Goal: Transaction & Acquisition: Purchase product/service

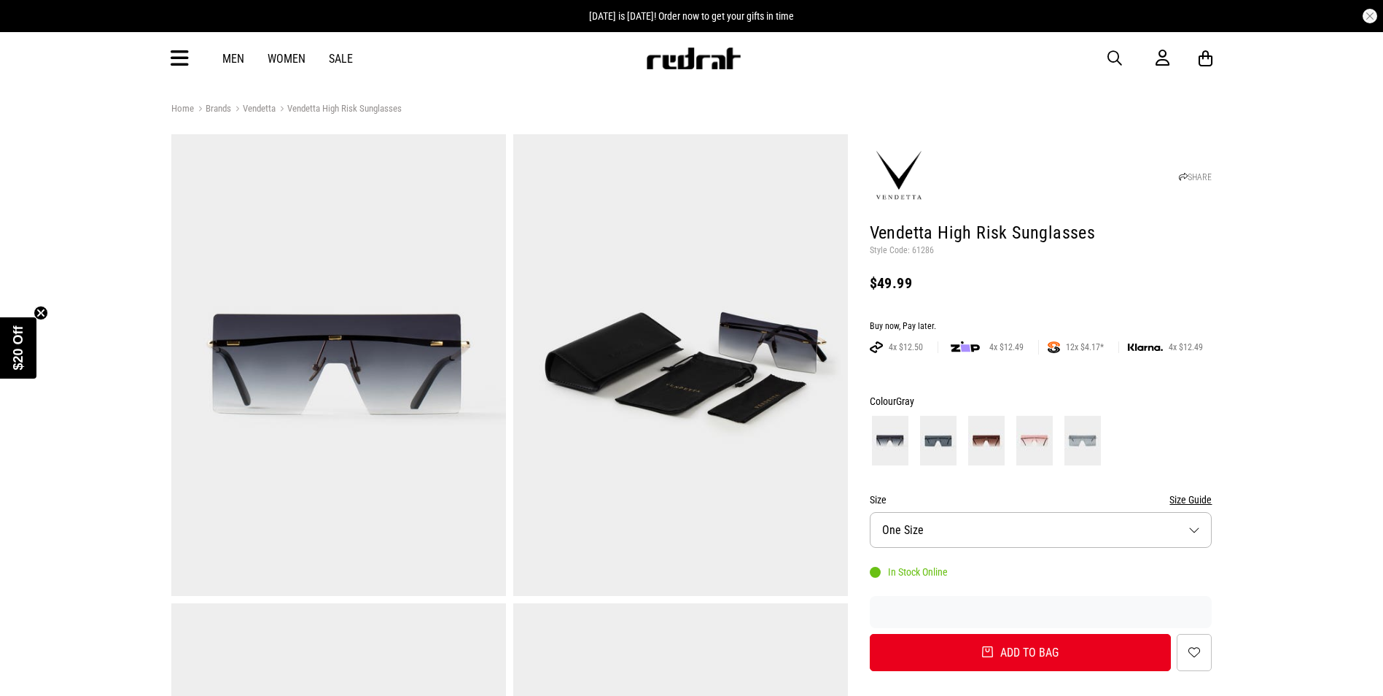
click at [990, 439] on img at bounding box center [986, 441] width 36 height 50
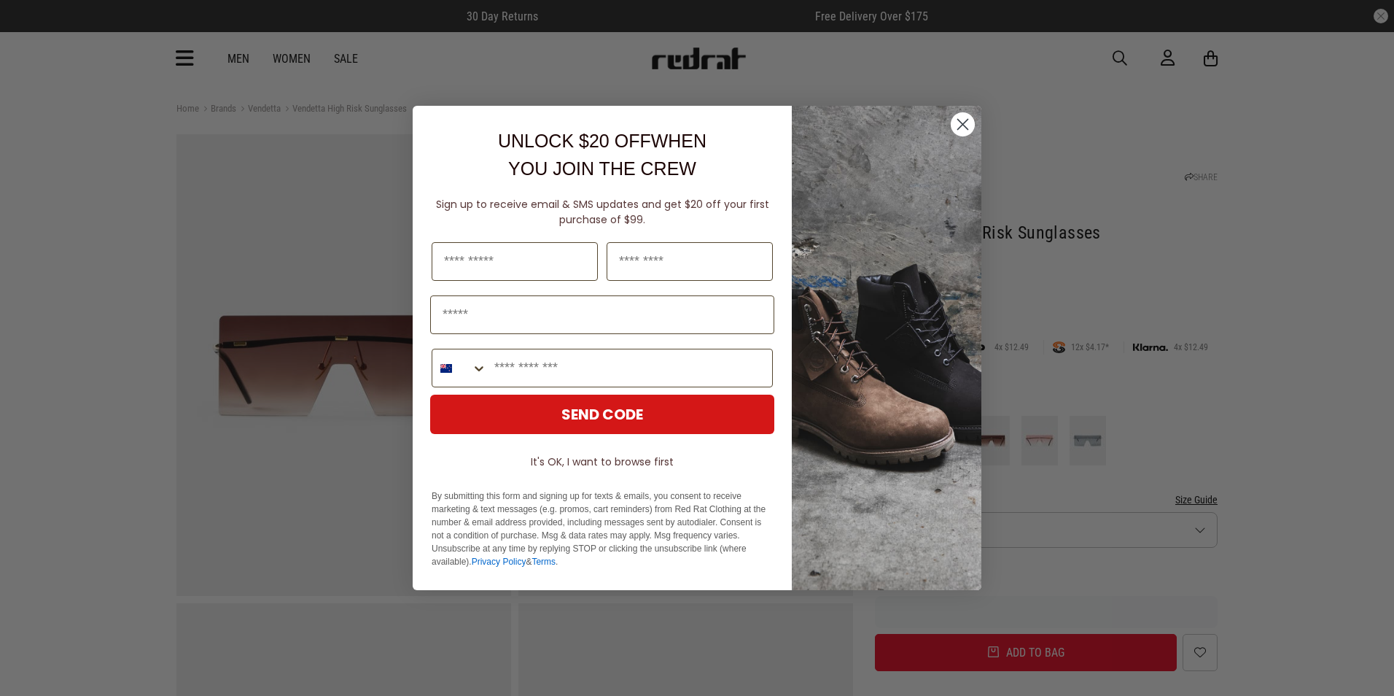
click at [962, 128] on circle "Close dialog" at bounding box center [963, 124] width 24 height 24
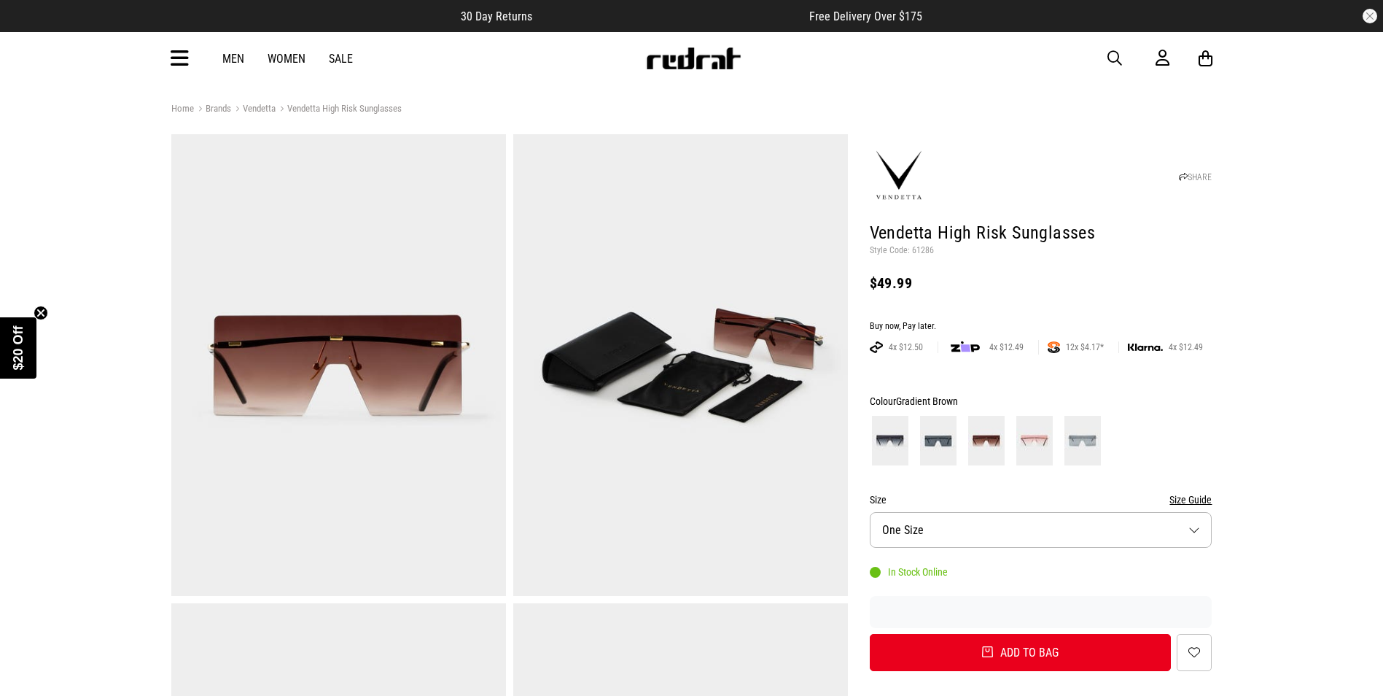
click at [238, 66] on div "Men Women Sale Sign in New Back Footwear Back Mens Back Womens Back Youth & Kid…" at bounding box center [692, 58] width 1065 height 52
click at [236, 63] on link "Men" at bounding box center [233, 59] width 22 height 14
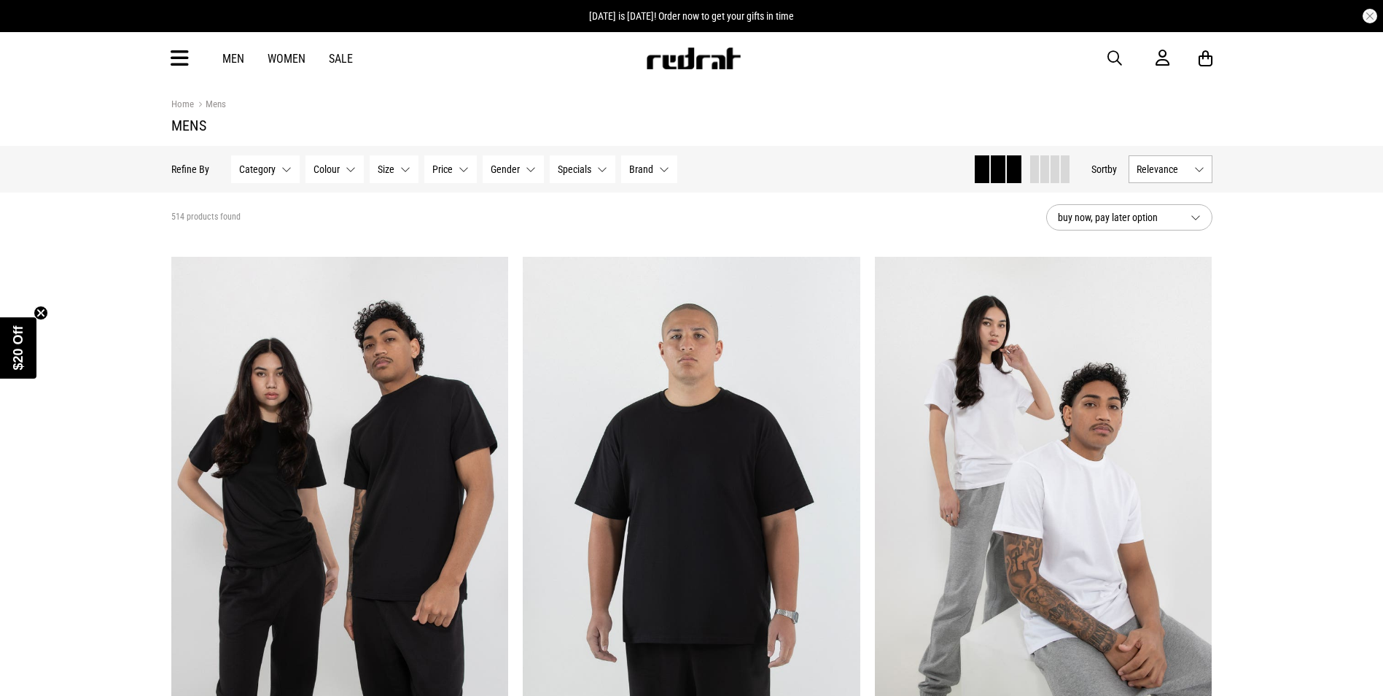
click at [280, 174] on button "Category None selected" at bounding box center [265, 169] width 69 height 28
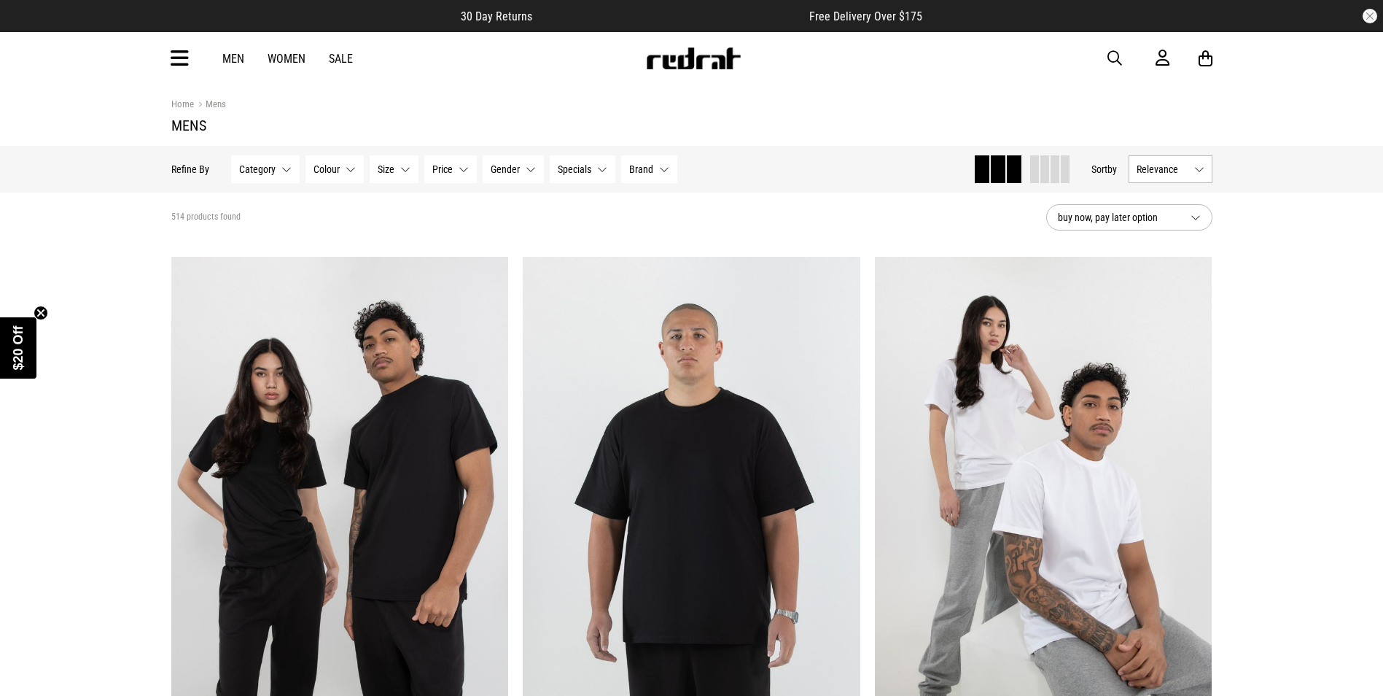
click at [284, 176] on button "Category None selected" at bounding box center [265, 169] width 69 height 28
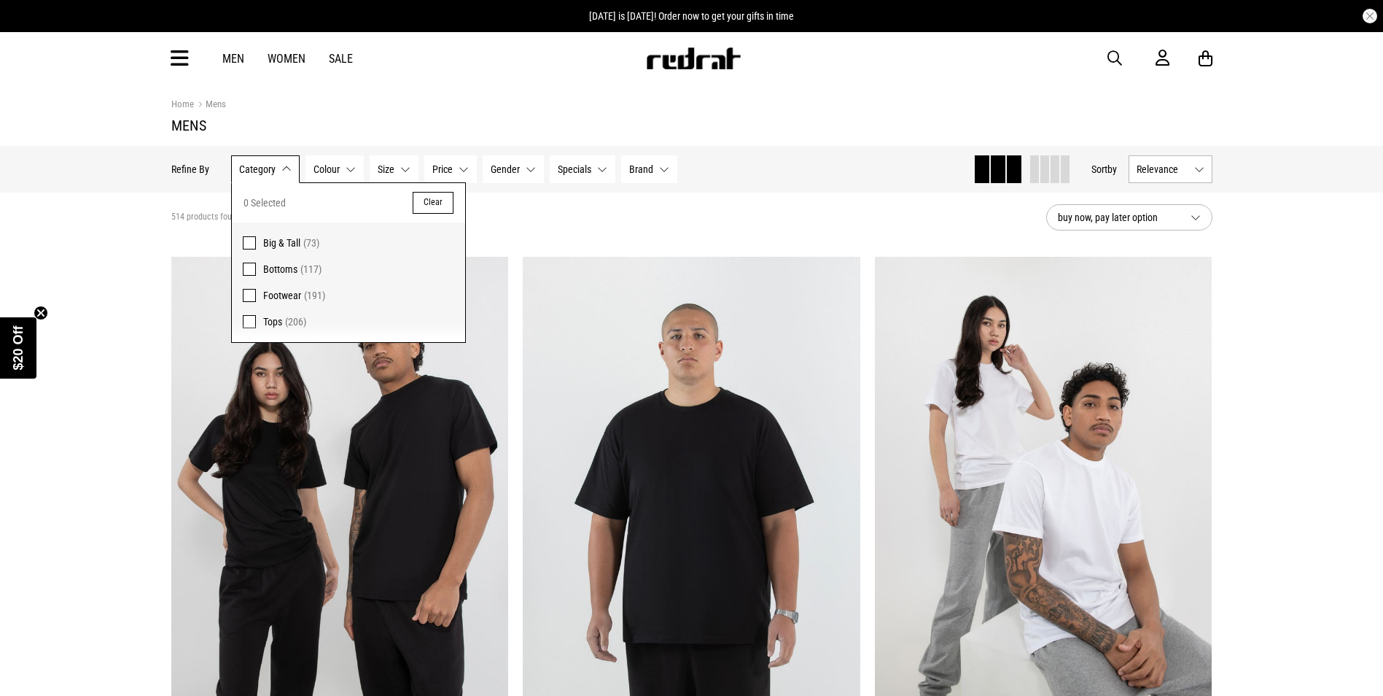
click at [283, 236] on span "Big & Tall (73)" at bounding box center [358, 242] width 191 height 17
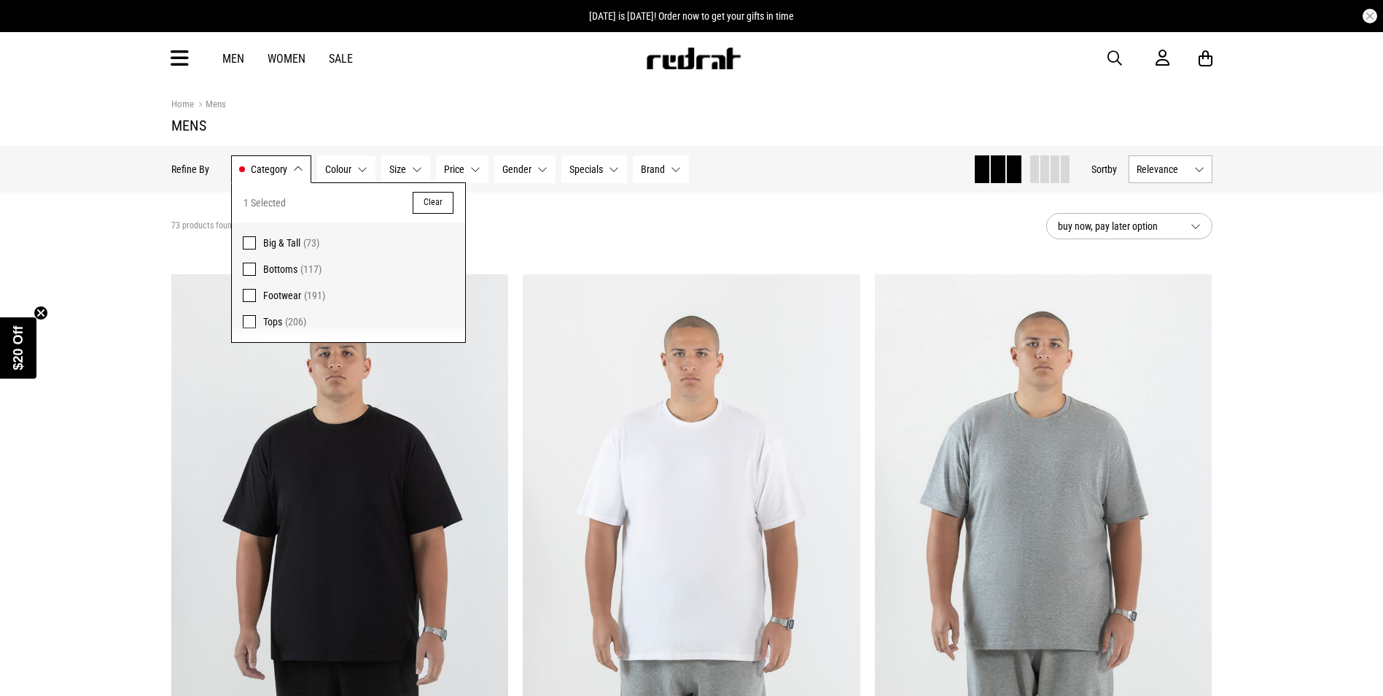
click at [284, 271] on span "Bottoms" at bounding box center [280, 269] width 34 height 12
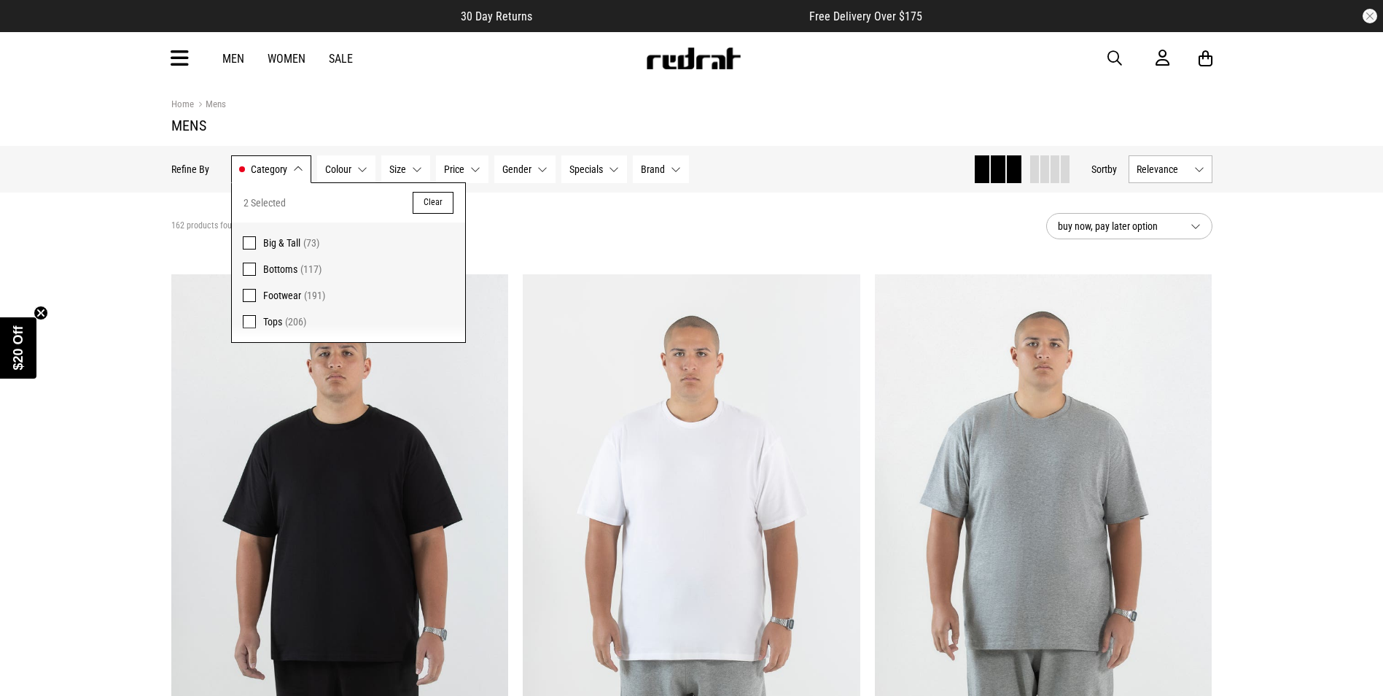
click at [284, 298] on span "Footwear" at bounding box center [282, 295] width 38 height 12
click at [544, 234] on div "353 products found Active Filters Big & Tall Bottoms Footwear Clear" at bounding box center [602, 226] width 863 height 44
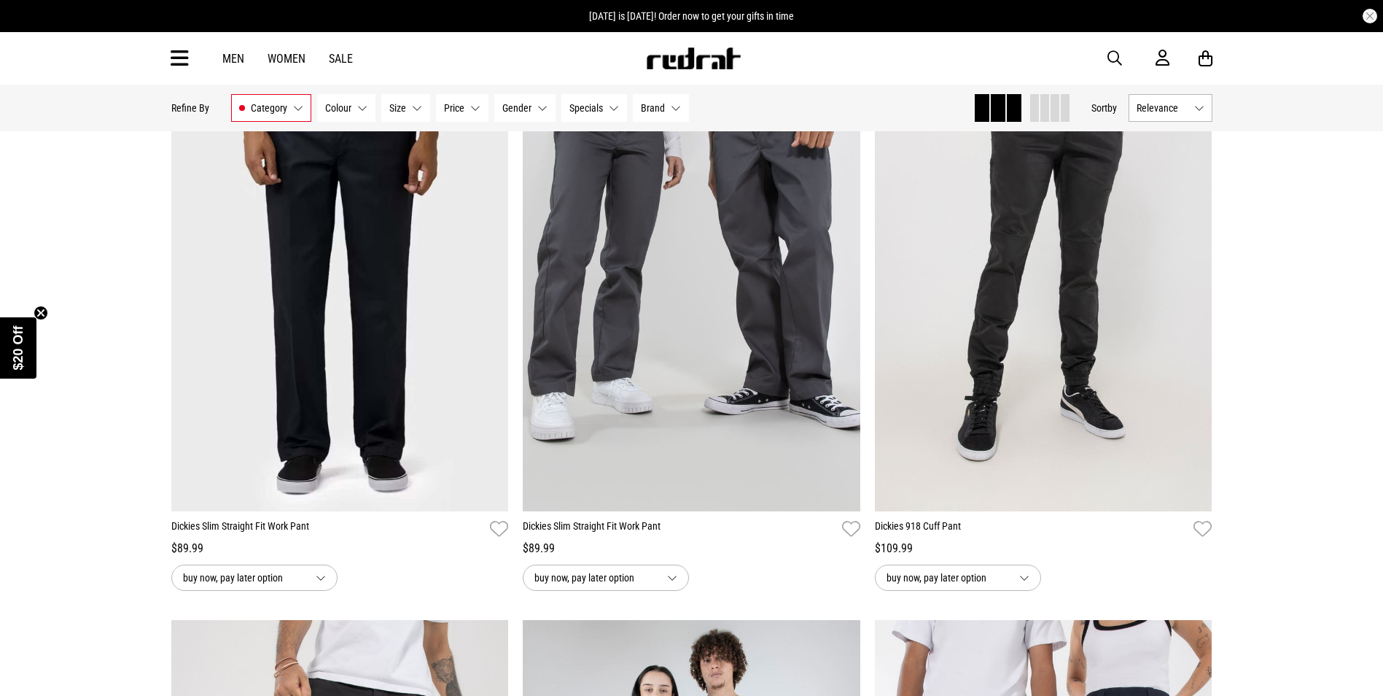
scroll to position [3135, 0]
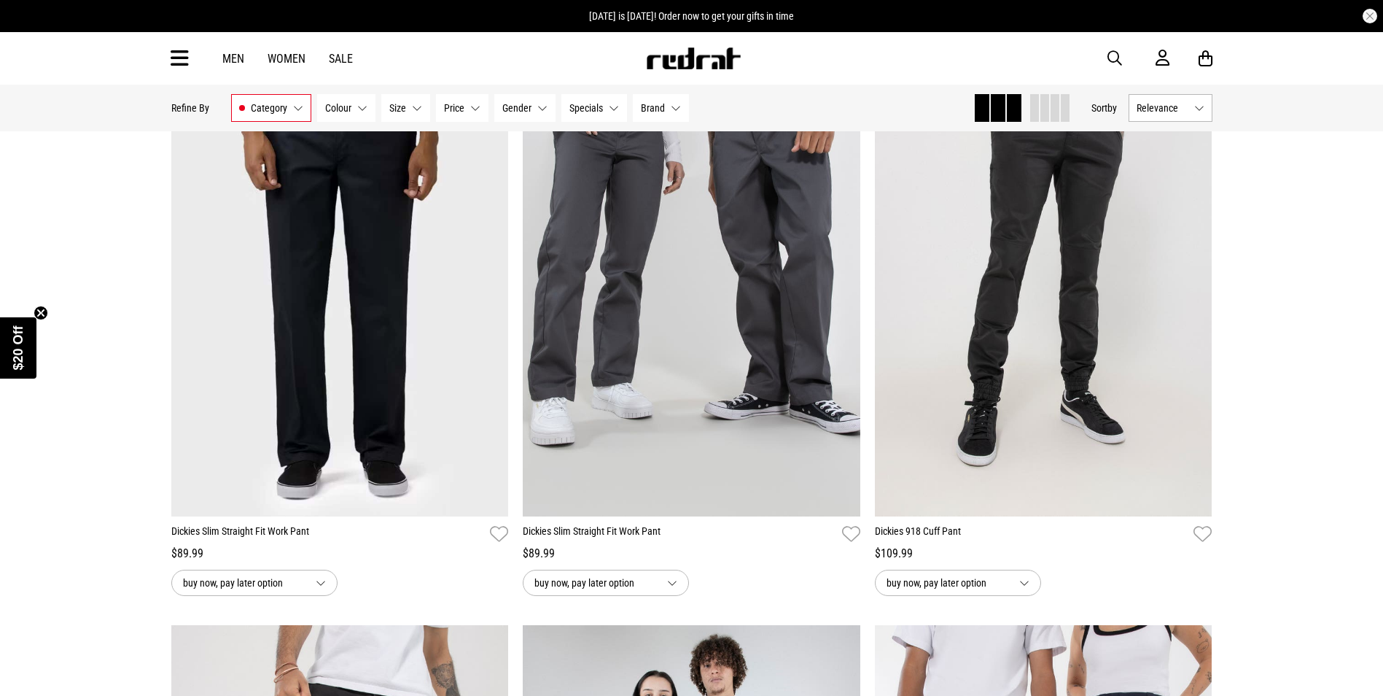
click at [298, 109] on button "Category Big & Tall, Bottoms, Footwear" at bounding box center [271, 108] width 80 height 28
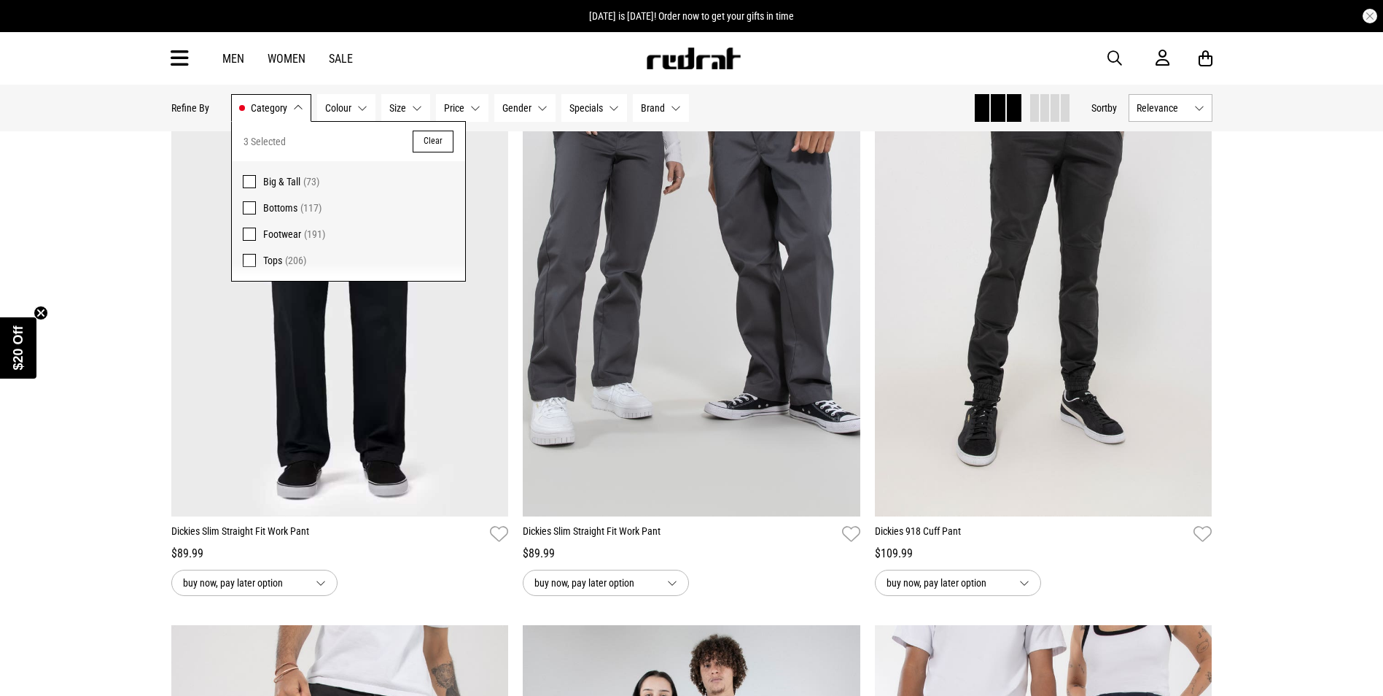
click at [256, 237] on label "Footwear (191)" at bounding box center [348, 234] width 233 height 26
click at [249, 206] on span at bounding box center [249, 207] width 13 height 13
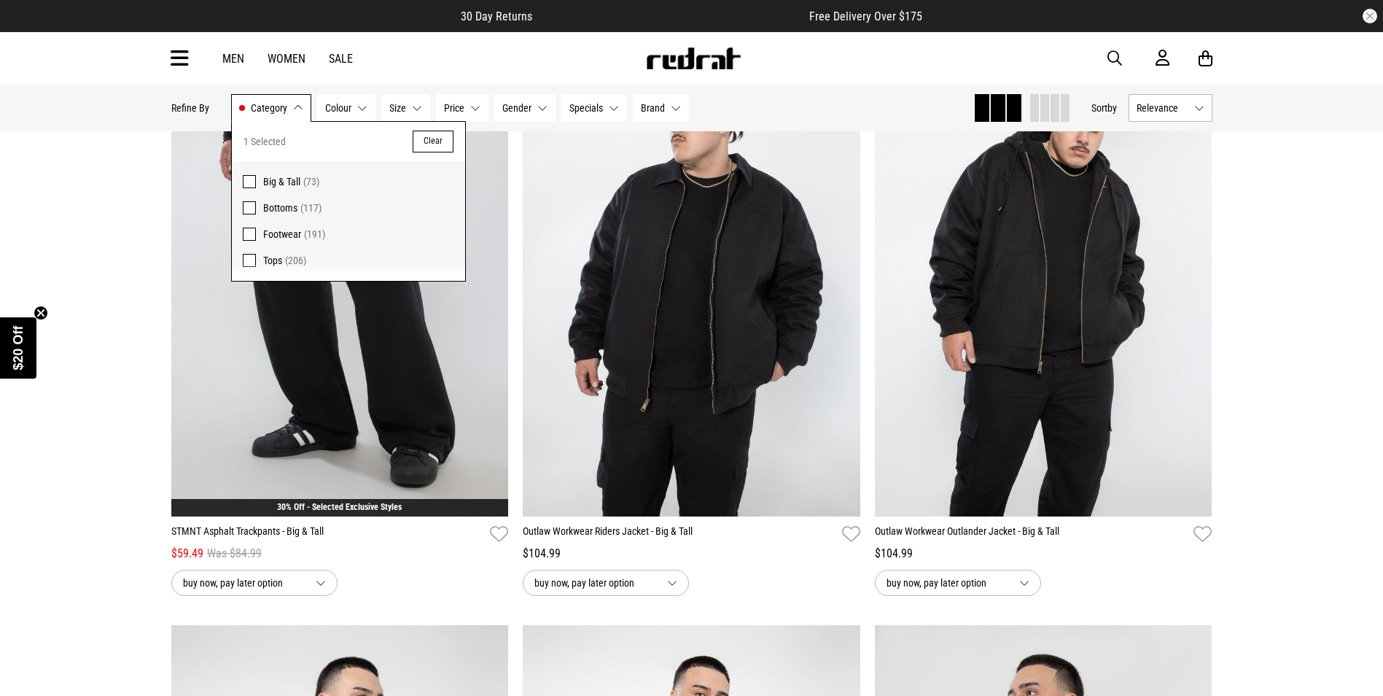
click at [249, 187] on span at bounding box center [249, 181] width 13 height 13
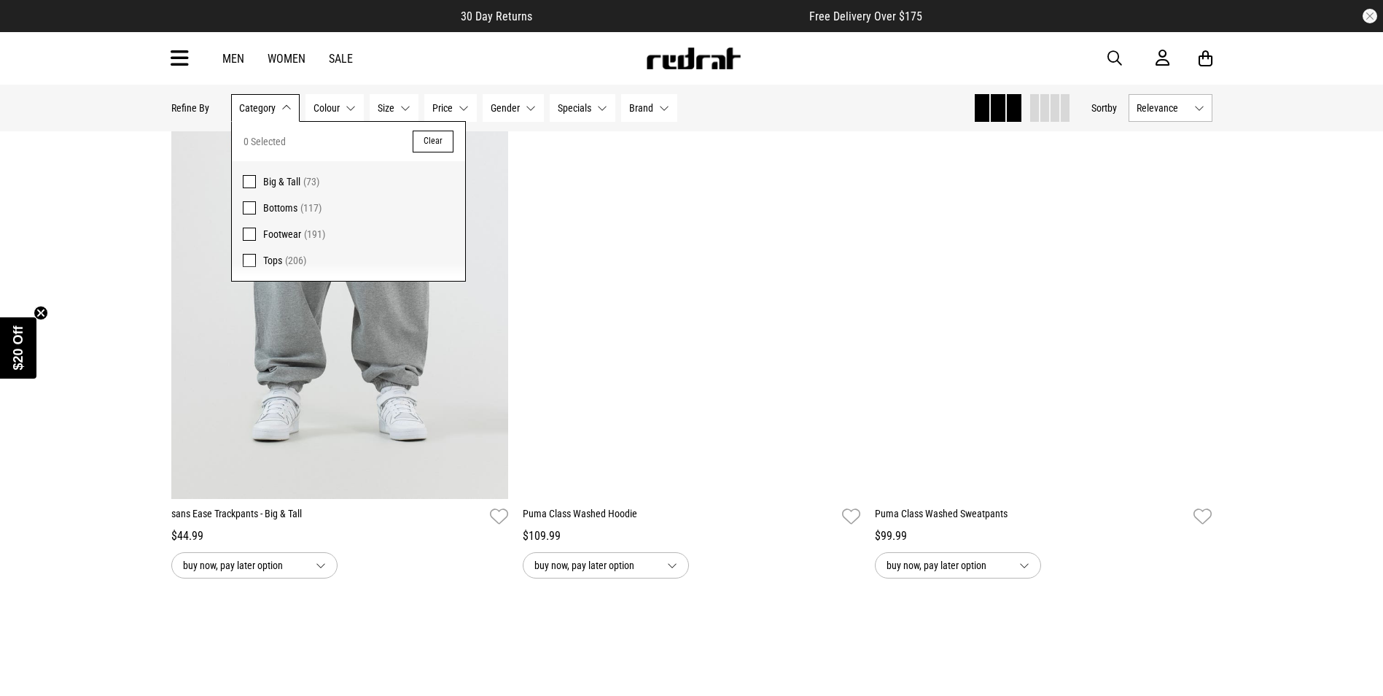
scroll to position [3118, 0]
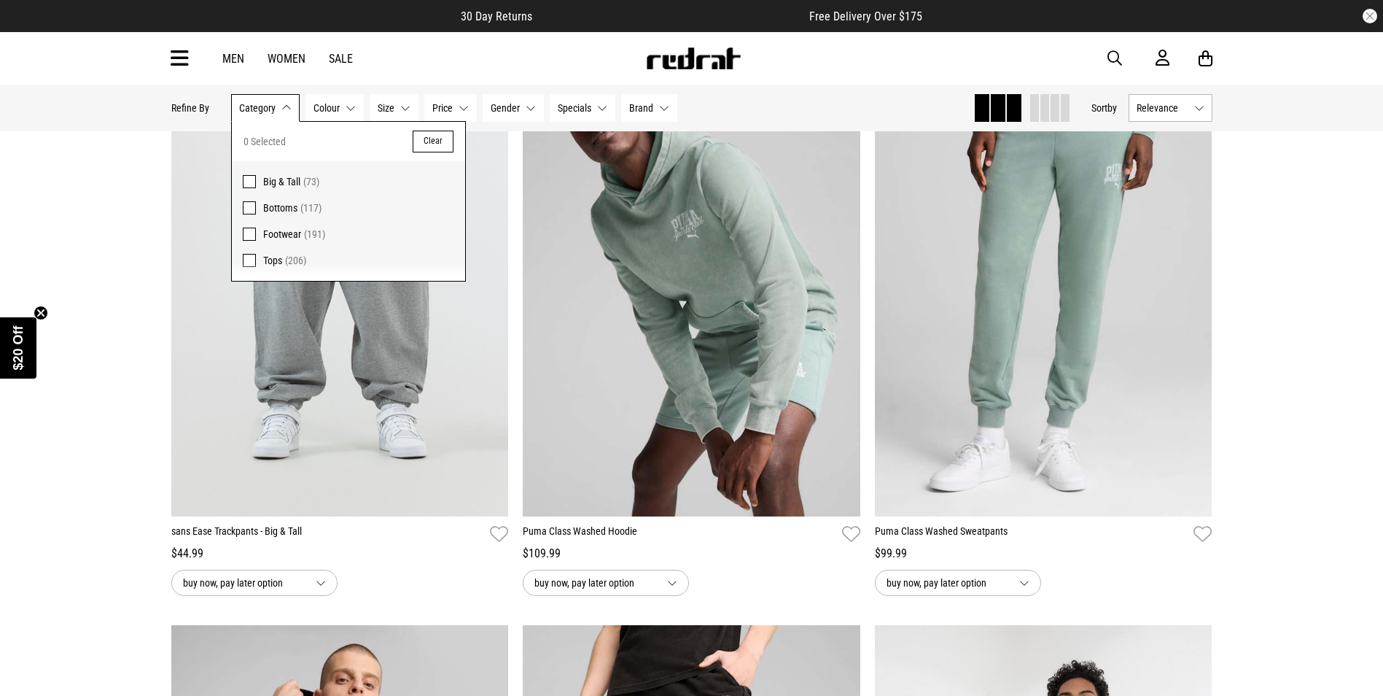
click at [329, 63] on link "Sale" at bounding box center [341, 59] width 24 height 14
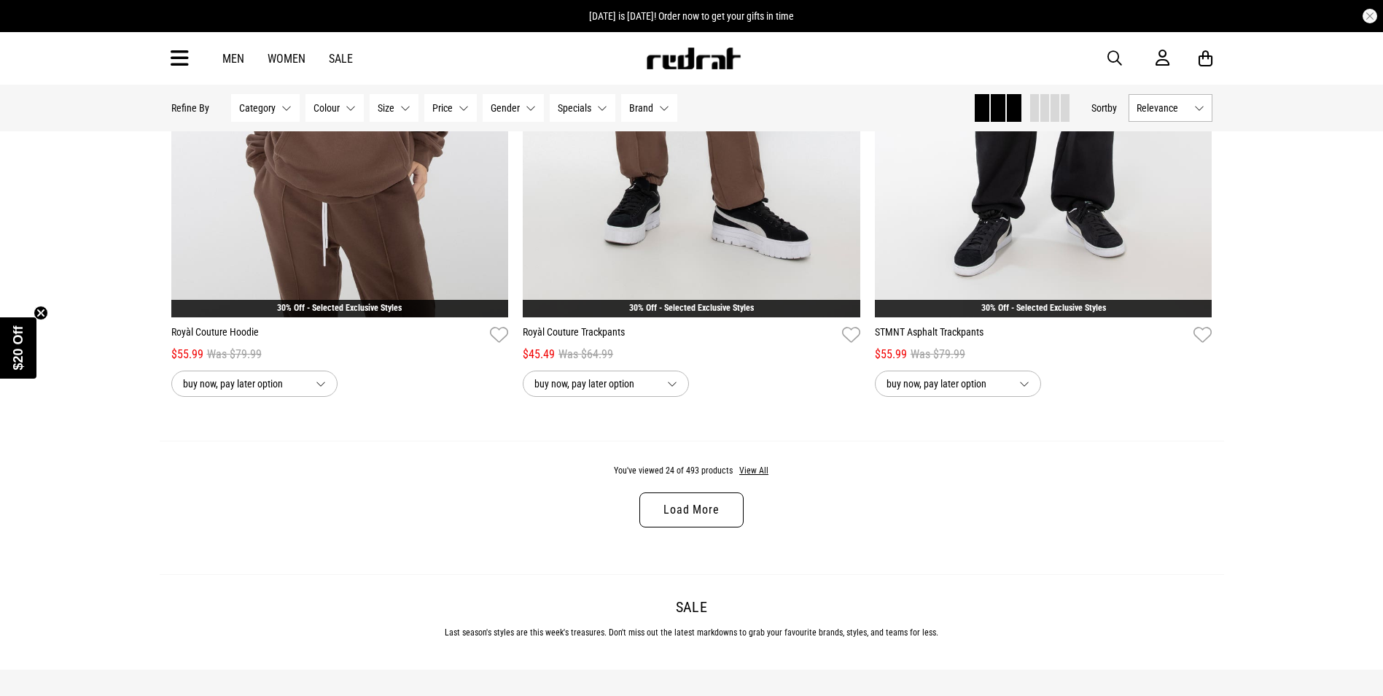
scroll to position [4739, 0]
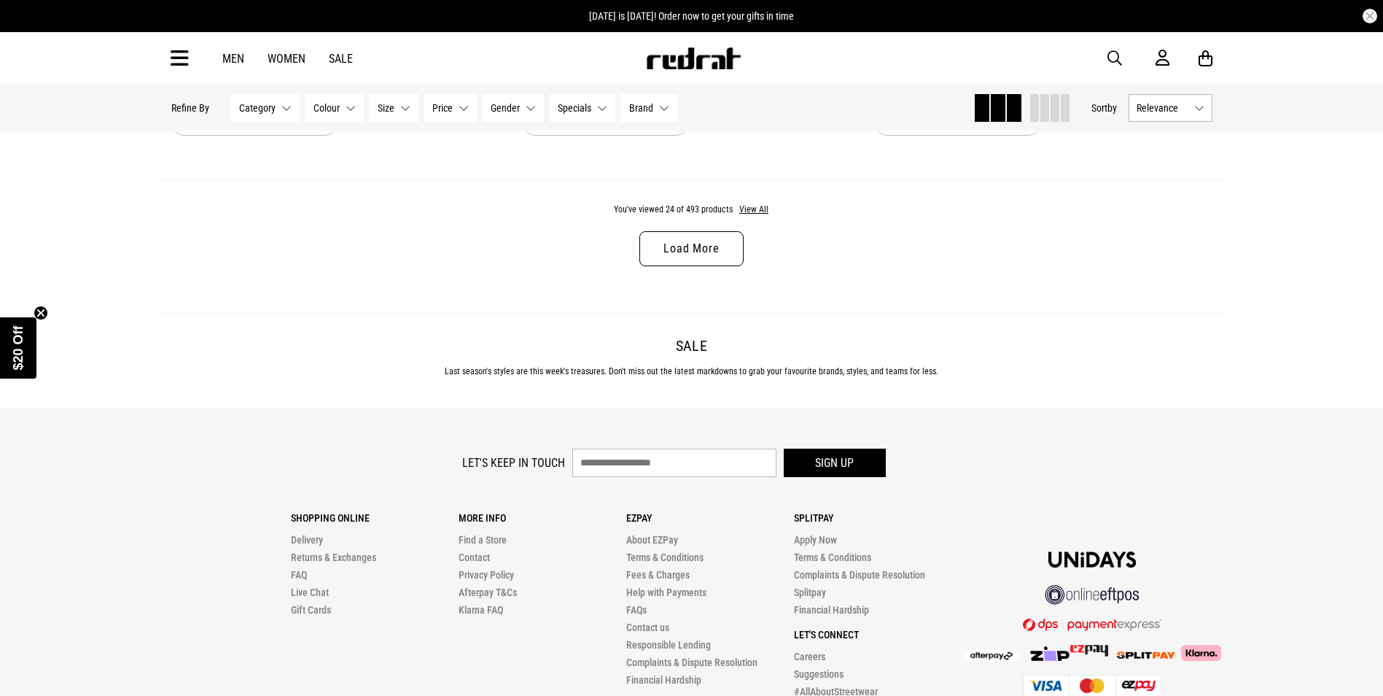
click at [702, 264] on link "Load More" at bounding box center [691, 248] width 104 height 35
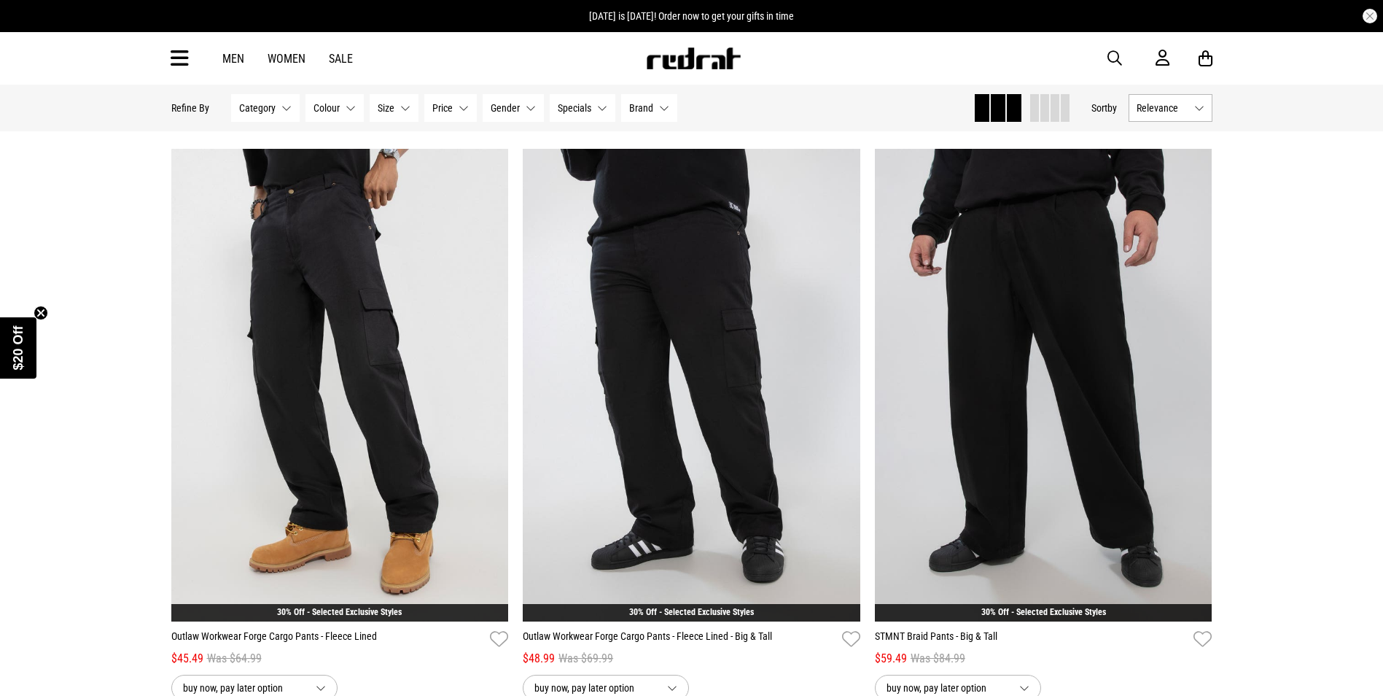
scroll to position [9333, 0]
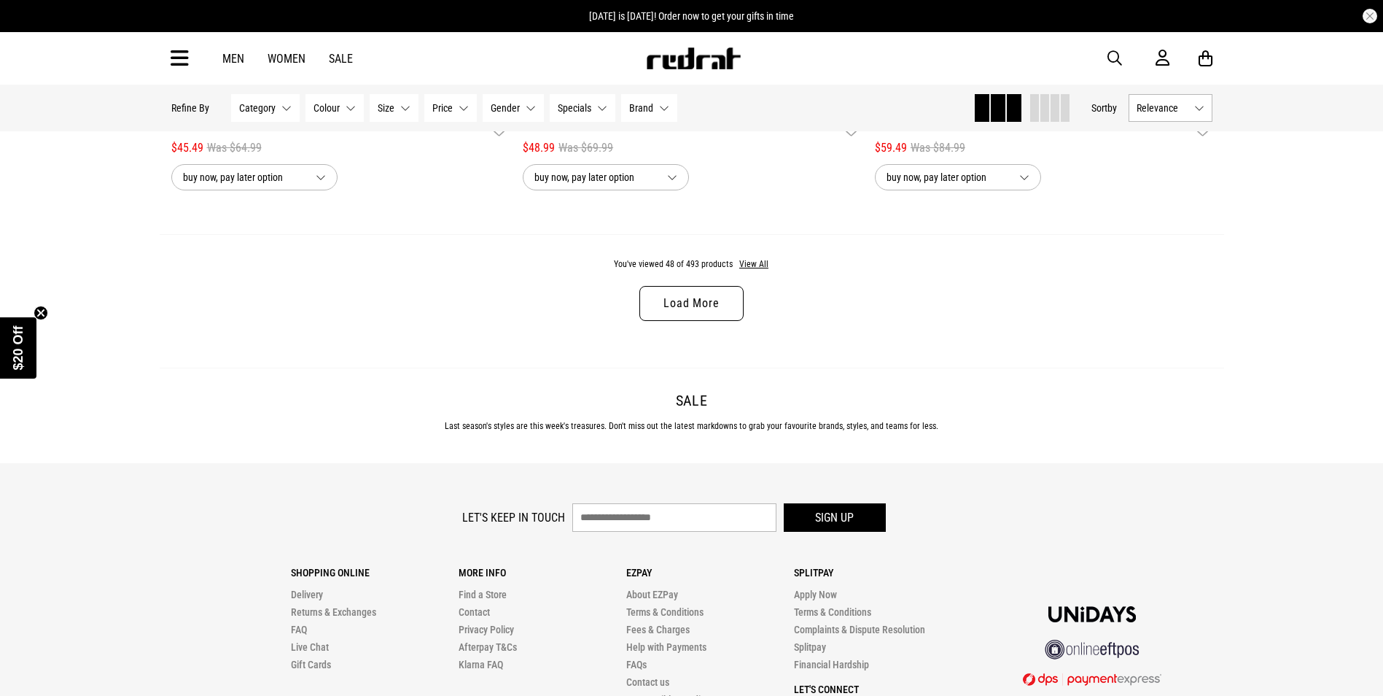
click at [705, 316] on link "Load More" at bounding box center [691, 303] width 104 height 35
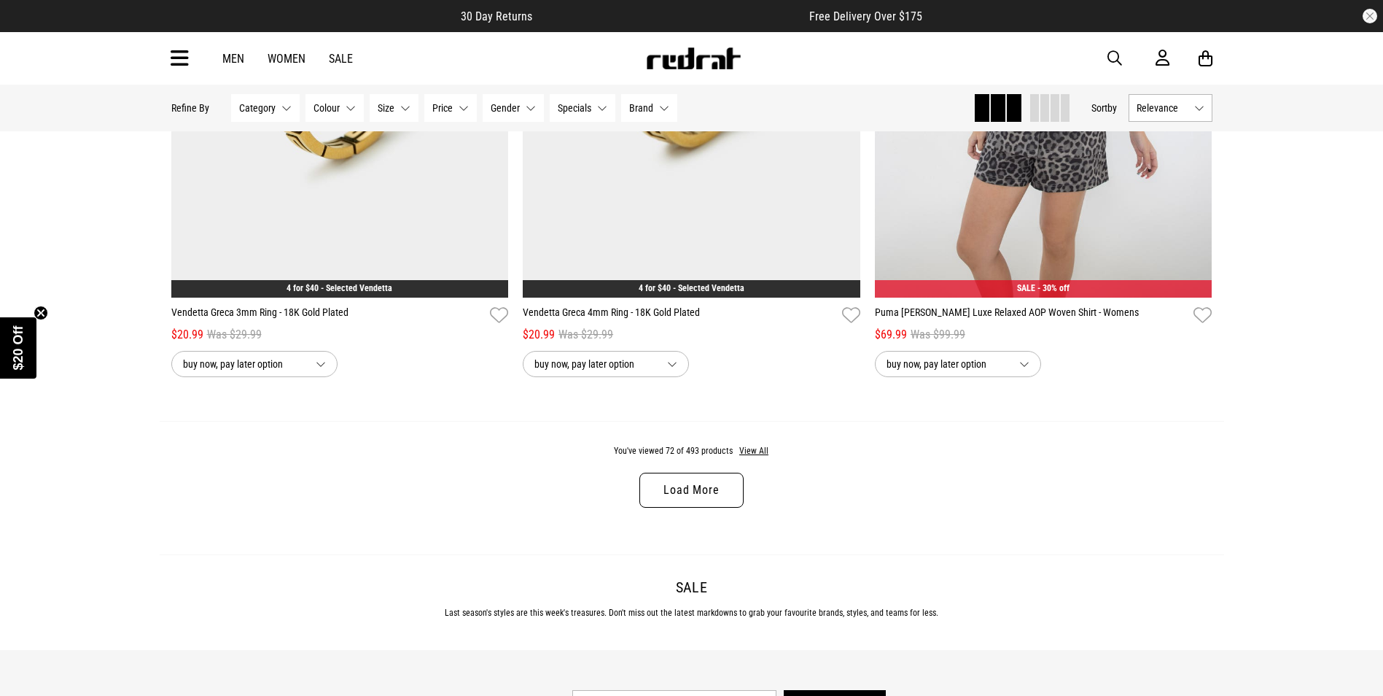
scroll to position [13999, 0]
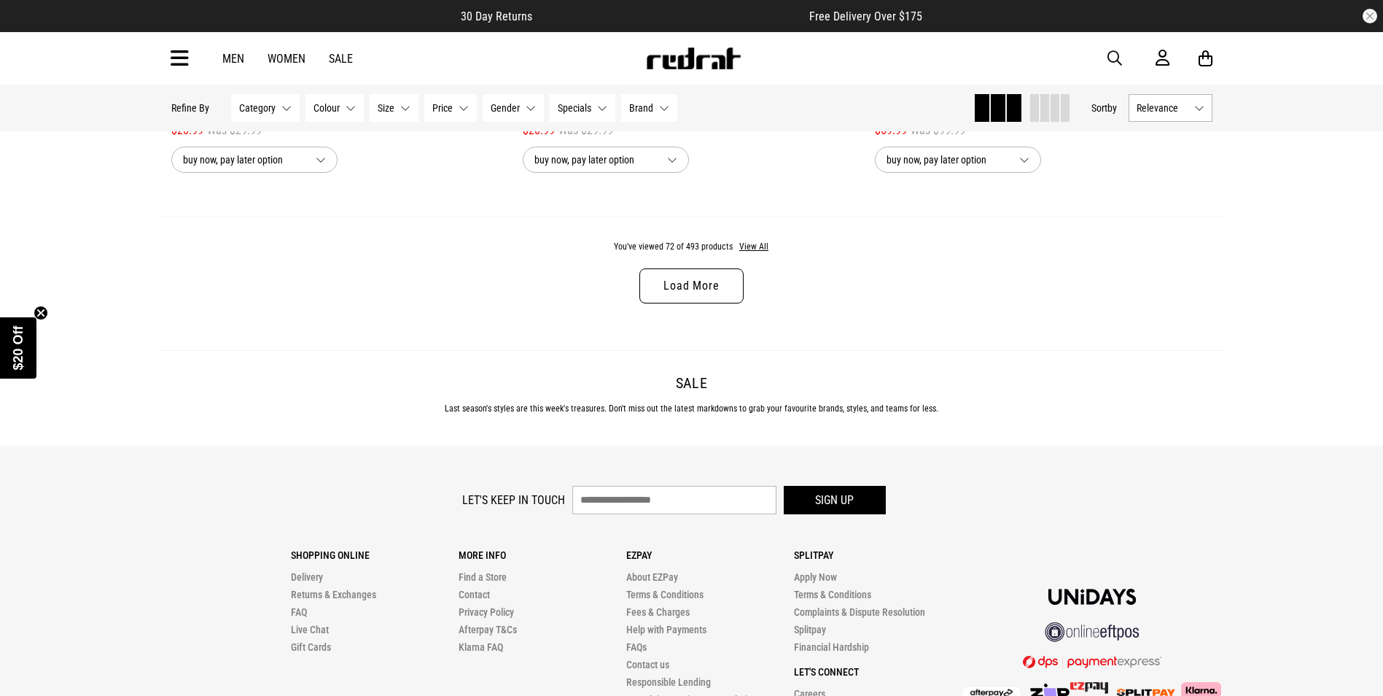
click at [685, 303] on link "Load More" at bounding box center [691, 285] width 104 height 35
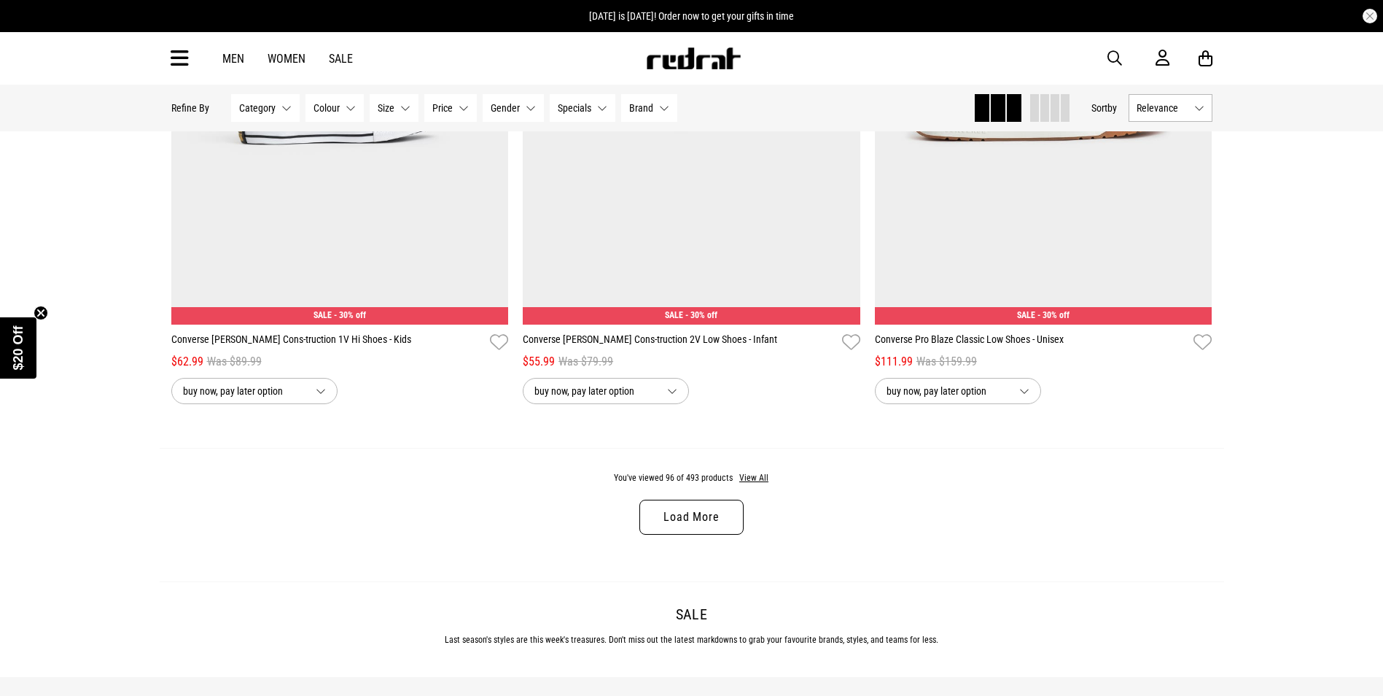
scroll to position [18364, 0]
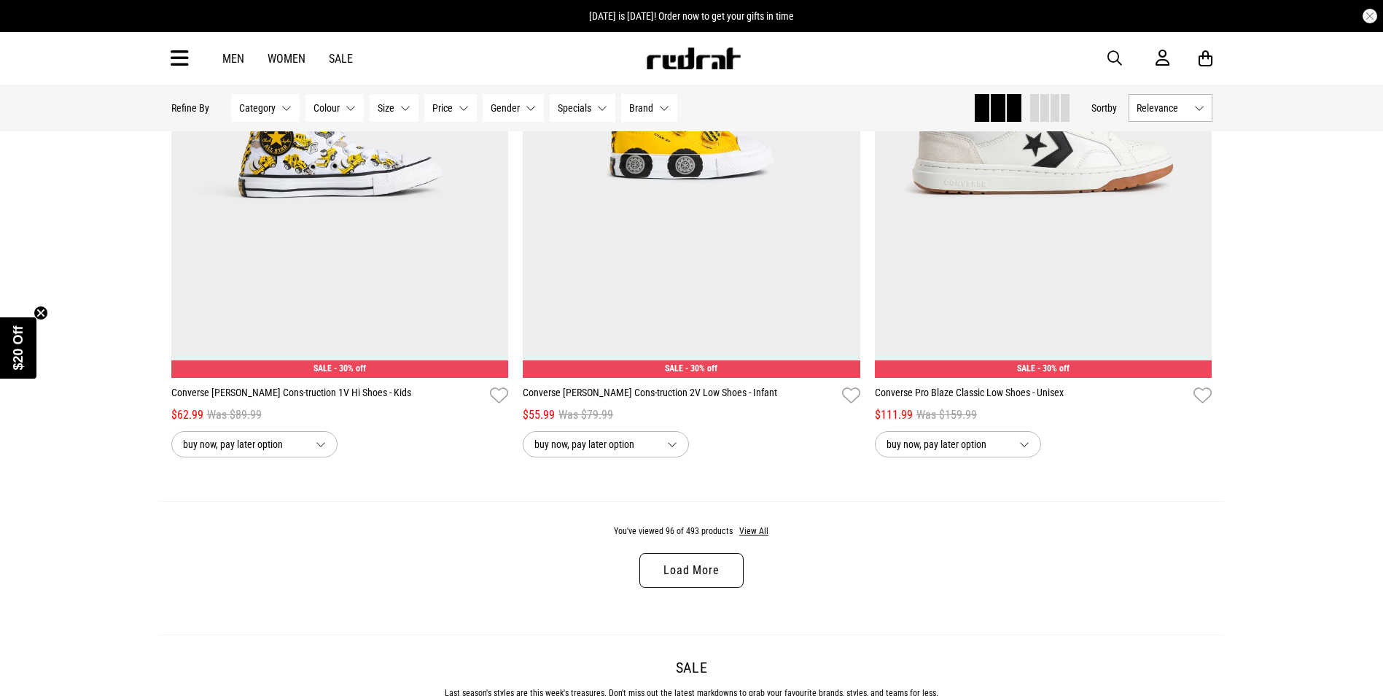
click at [664, 584] on link "Load More" at bounding box center [691, 570] width 104 height 35
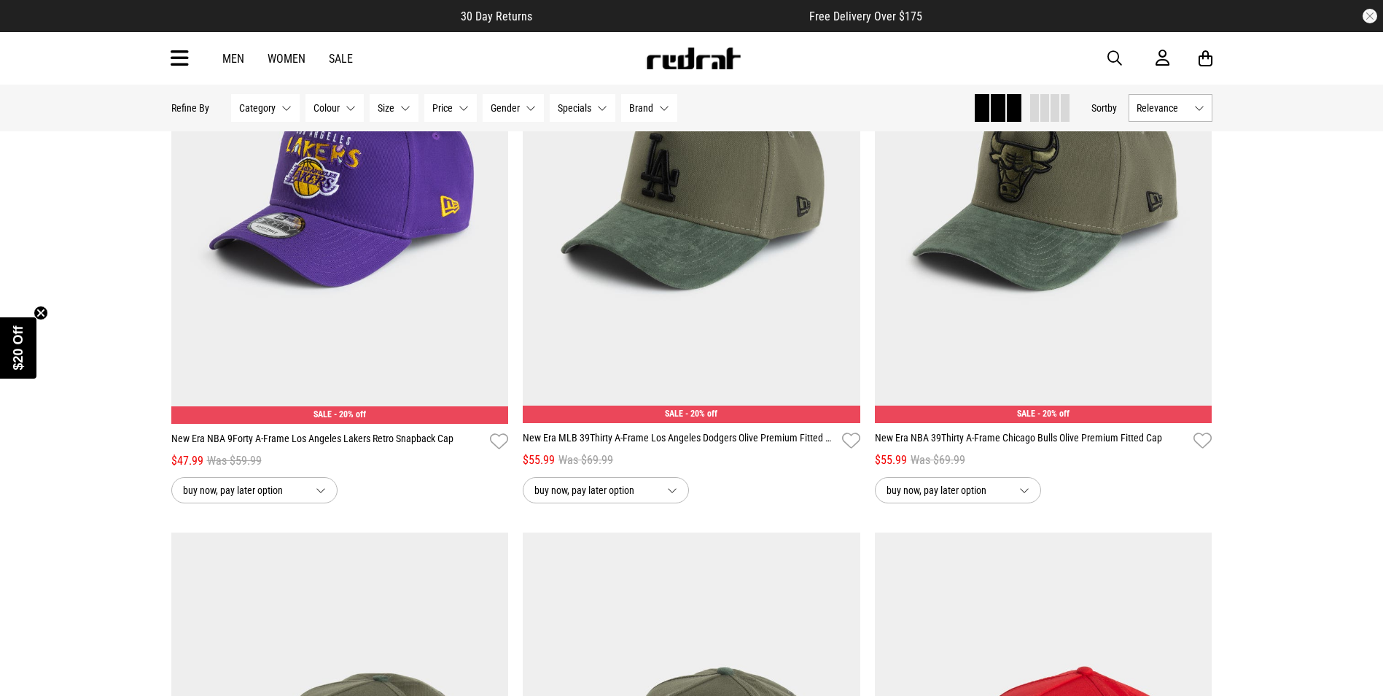
scroll to position [19093, 0]
